Goal: Task Accomplishment & Management: Use online tool/utility

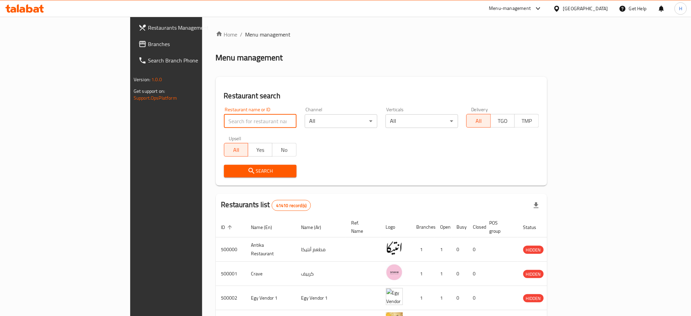
click at [224, 124] on input "search" at bounding box center [260, 121] width 73 height 14
type input "704319"
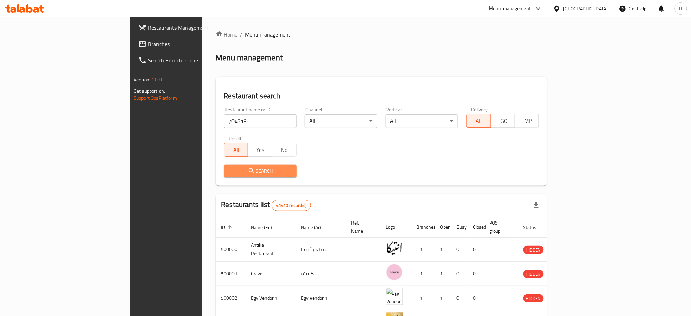
click at [224, 176] on button "Search" at bounding box center [260, 171] width 73 height 13
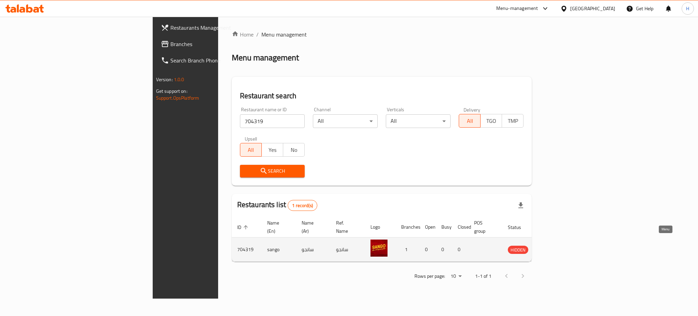
click at [551, 247] on icon "enhanced table" at bounding box center [547, 250] width 7 height 6
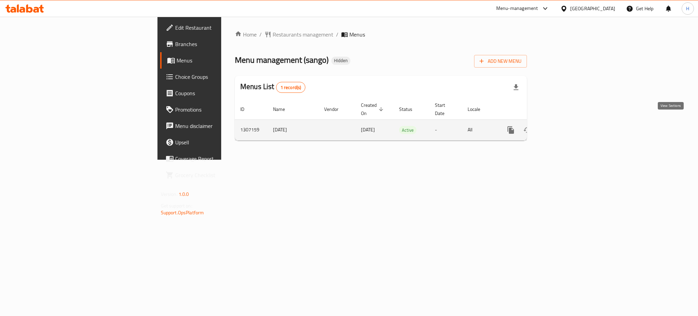
click at [564, 126] on icon "enhanced table" at bounding box center [560, 130] width 8 height 8
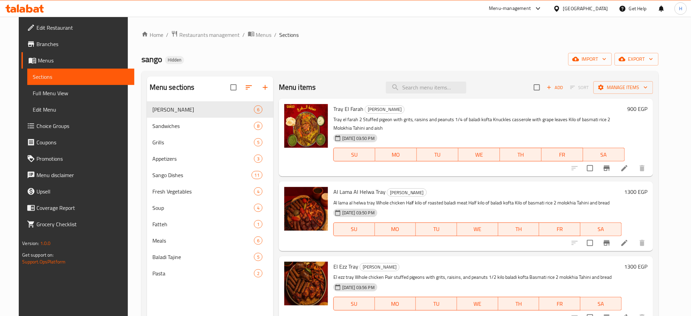
click at [432, 114] on div "Tray El Farah صواني سانجو Tray el farah 2 Stuffed pigeon with grits, raisins an…" at bounding box center [479, 137] width 297 height 72
click at [564, 87] on span "Add" at bounding box center [555, 87] width 18 height 8
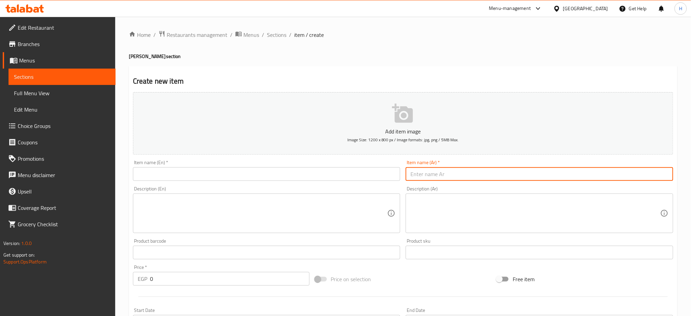
click at [431, 172] on input "text" at bounding box center [538, 174] width 267 height 14
paste input "صنيه المال الحلال"
type input "صنيه المال الحلال"
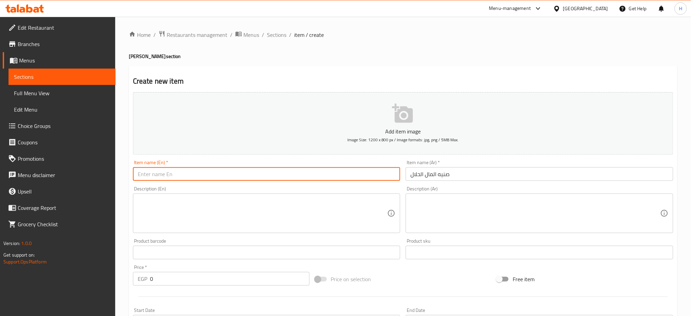
click at [324, 175] on input "text" at bounding box center [266, 174] width 267 height 14
type input "ُ"
type input "El mal El Halal Tray"
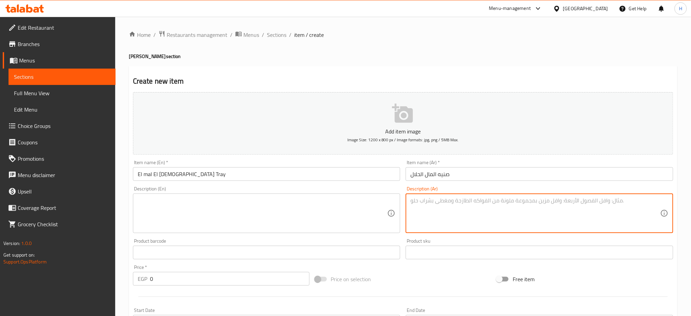
click at [461, 205] on textarea at bounding box center [535, 213] width 250 height 32
paste textarea "نص فرخه نص كيلو كفته بلدي كيلو رز بسمتي 2 ملوخيه"
paste textarea "طحينه وعيش"
drag, startPoint x: 458, startPoint y: 226, endPoint x: 409, endPoint y: 191, distance: 59.9
click at [409, 191] on div "Description (Ar) نص فرخه نص كيلو كفته بلدي كيلو رز بسمتي 2 ملوخيه طحينه وعيش De…" at bounding box center [538, 209] width 267 height 47
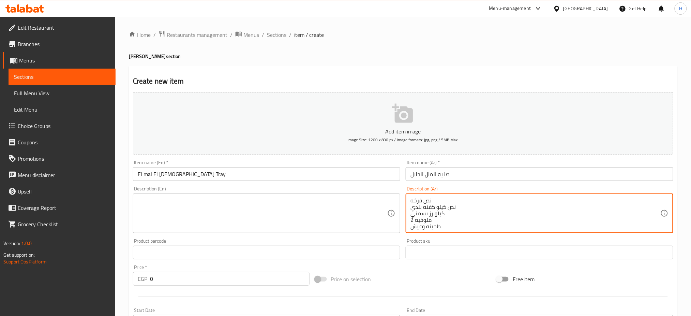
type textarea "نص فرخه نص كيلو كفته بلدي كيلو رز بسمتي 2 ملوخيه طحينه وعيش"
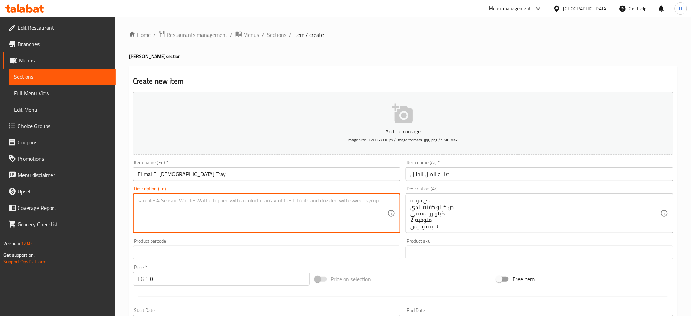
click at [260, 207] on textarea at bounding box center [263, 213] width 250 height 32
paste textarea "Half a chicken Half a kilo of local kofta One kilo of basmati rice 2 molokhia b…"
type textarea "Half a chicken Half a kilo of local kofta One kilo of basmati rice 2 molokhia b…"
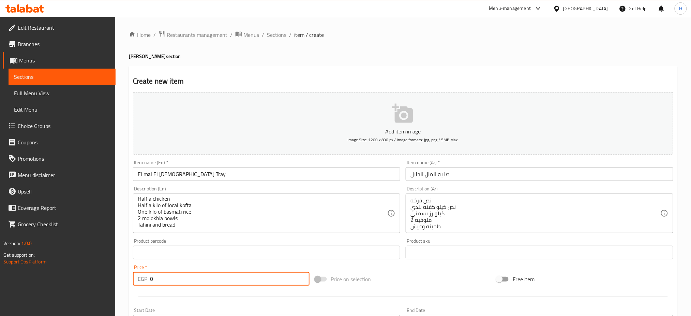
drag, startPoint x: 181, startPoint y: 277, endPoint x: 108, endPoint y: 289, distance: 73.9
click at [108, 289] on div "Edit Restaurant Branches Menus Sections Full Menu View Edit Menu Choice Groups …" at bounding box center [345, 249] width 691 height 465
type input "5"
type input "650"
click at [115, 279] on div "Edit Restaurant Branches Menus Sections Full Menu View Edit Menu Choice Groups …" at bounding box center [58, 175] width 116 height 316
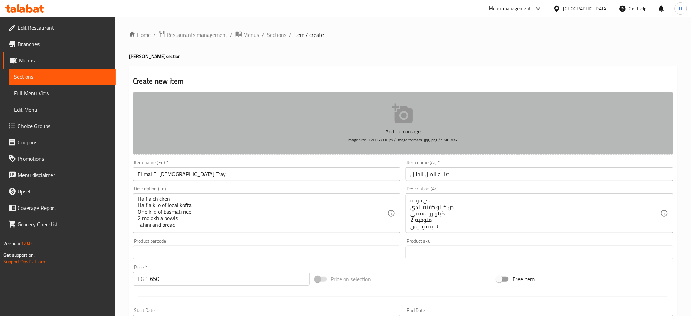
click at [404, 127] on p "Add item image" at bounding box center [402, 131] width 519 height 8
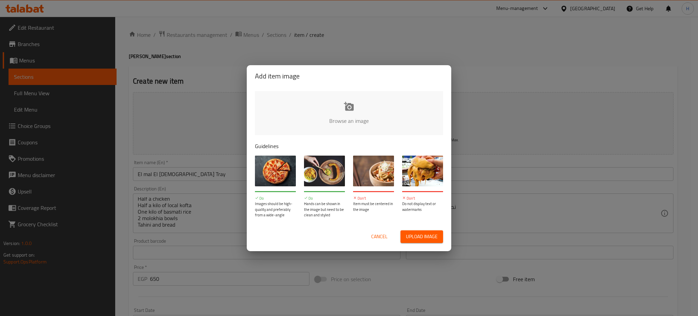
click at [342, 101] on input "file" at bounding box center [579, 123] width 649 height 64
type input "C:\fakepath\WhatsApp Image 2025-10-05 at 8.41.50 AM (1).jpeg"
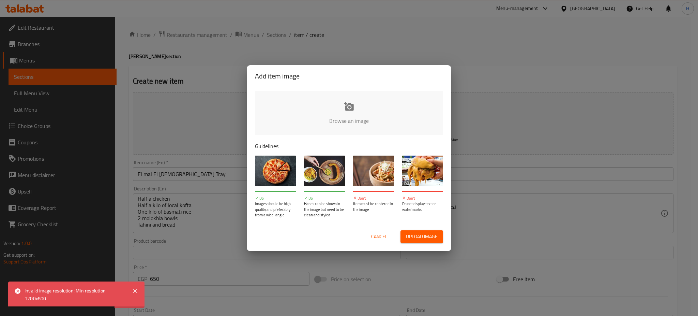
click at [347, 101] on input "file" at bounding box center [579, 123] width 649 height 64
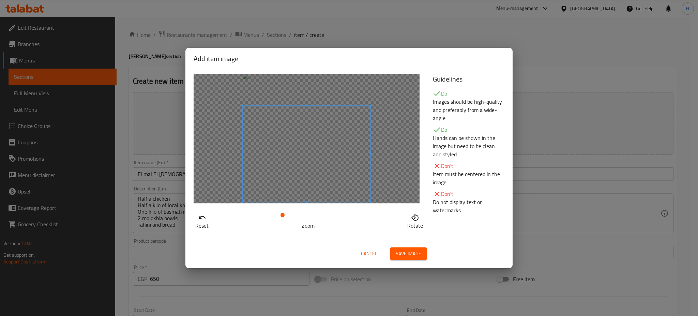
click at [307, 154] on span at bounding box center [307, 154] width 128 height 96
click at [407, 250] on span "Save image" at bounding box center [409, 253] width 26 height 9
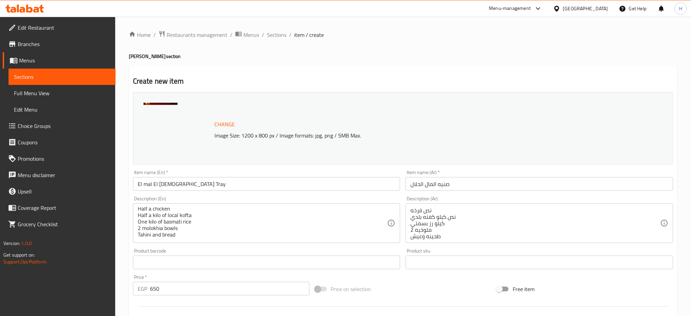
scroll to position [175, 0]
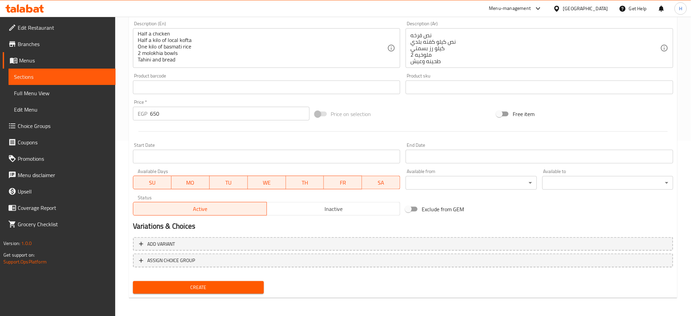
click at [228, 285] on span "Create" at bounding box center [198, 287] width 120 height 9
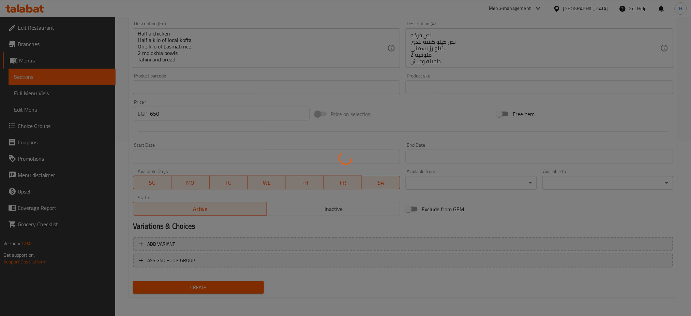
type input "0"
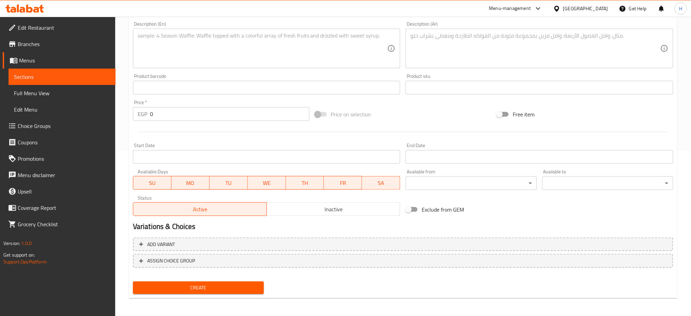
scroll to position [0, 0]
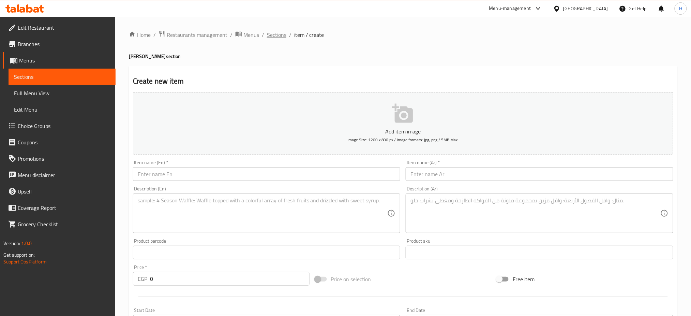
click at [277, 35] on span "Sections" at bounding box center [276, 35] width 19 height 8
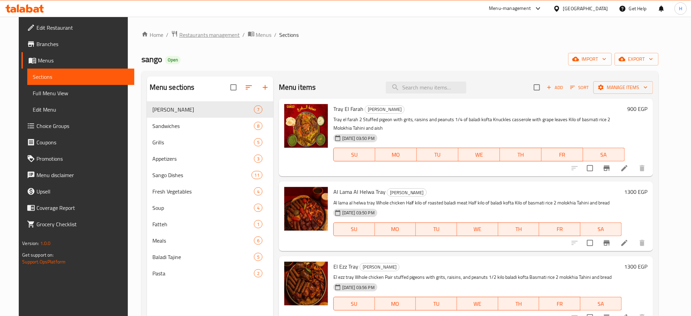
click at [203, 32] on span "Restaurants management" at bounding box center [209, 35] width 61 height 8
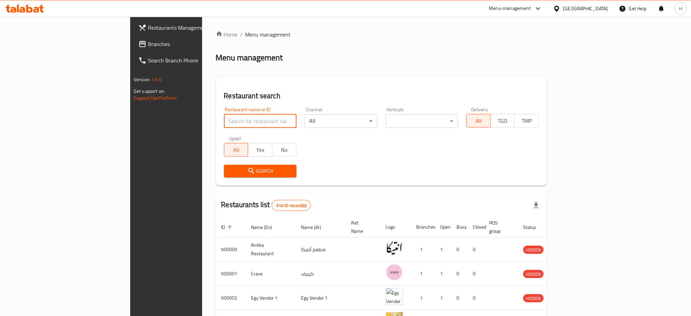
click at [227, 121] on input "search" at bounding box center [260, 121] width 73 height 14
type input "697723"
click at [231, 174] on span "Search" at bounding box center [260, 171] width 62 height 9
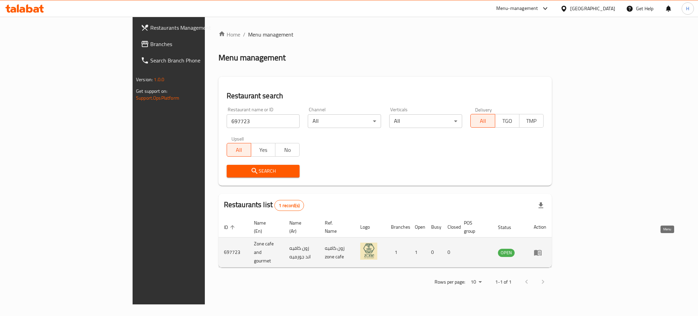
click at [542, 248] on icon "enhanced table" at bounding box center [538, 252] width 8 height 8
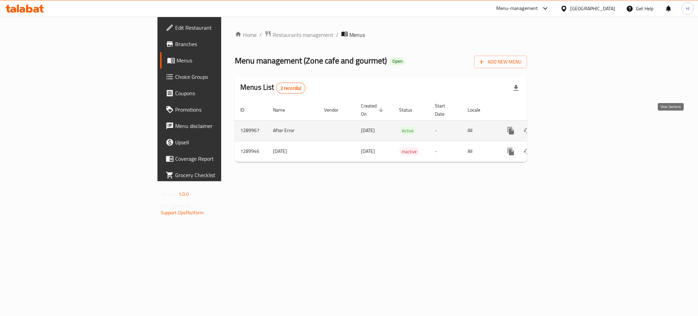
click at [564, 126] on icon "enhanced table" at bounding box center [560, 130] width 8 height 8
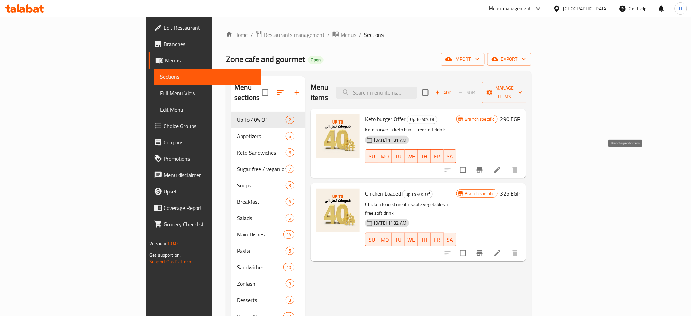
click at [482, 167] on icon "Branch-specific-item" at bounding box center [479, 169] width 6 height 5
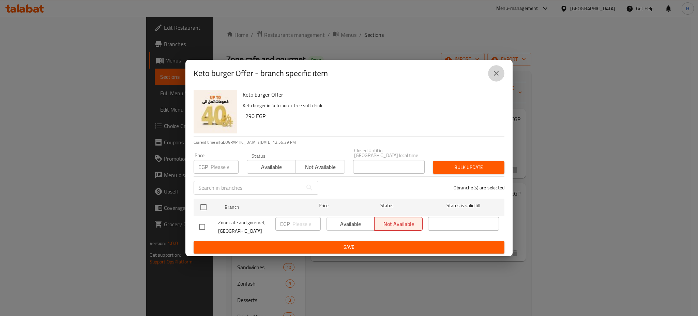
click at [497, 80] on button "close" at bounding box center [496, 73] width 16 height 16
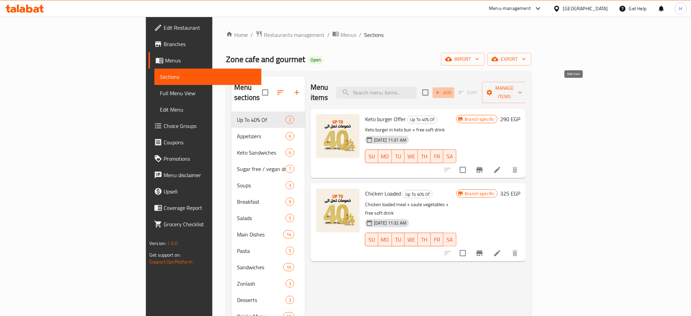
click at [453, 89] on span "Add" at bounding box center [443, 93] width 18 height 8
click at [440, 91] on icon "button" at bounding box center [438, 93] width 4 height 4
